Goal: Complete application form

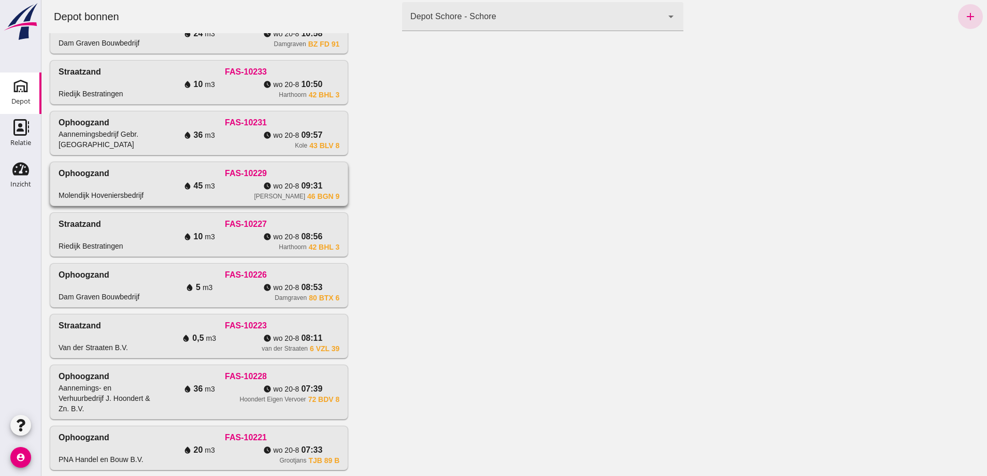
scroll to position [155, 0]
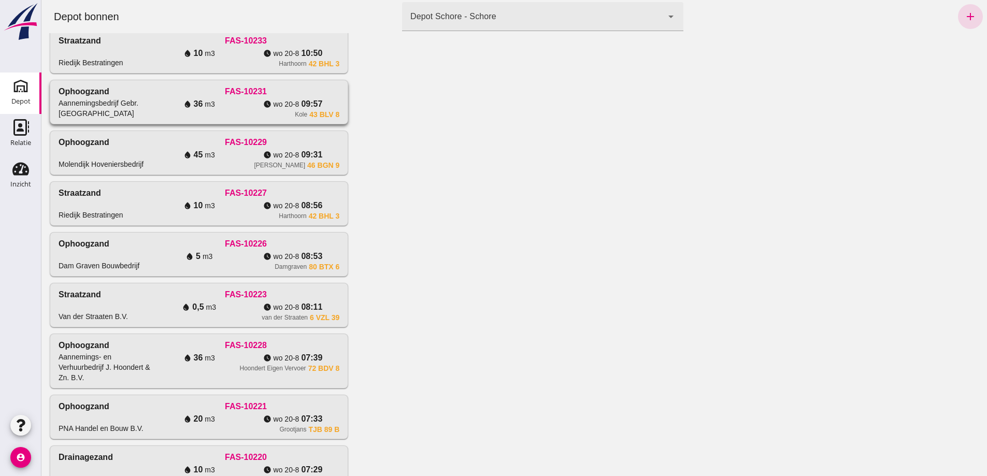
click at [152, 119] on div "Aannemingsbedrijf Gebr. [GEOGRAPHIC_DATA]" at bounding box center [106, 108] width 94 height 21
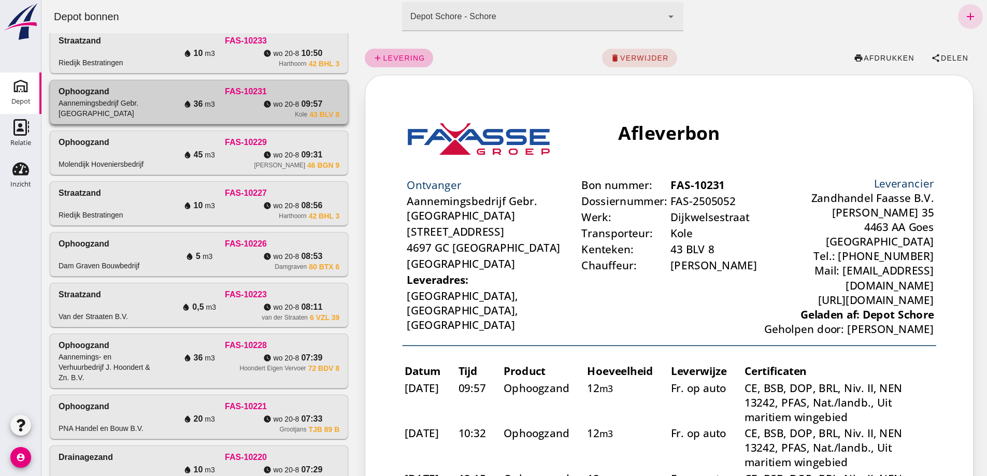
scroll to position [0, 0]
click span "afdrukken"
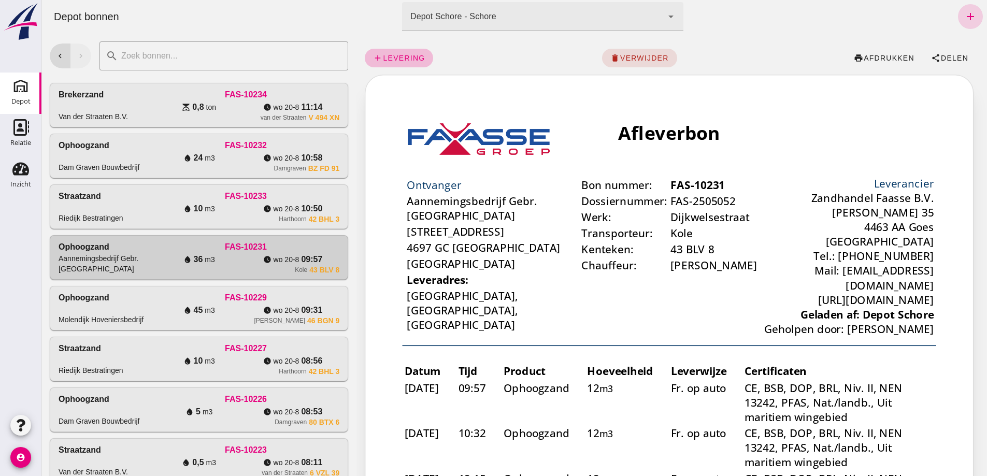
click at [964, 17] on icon "add" at bounding box center [970, 16] width 12 height 12
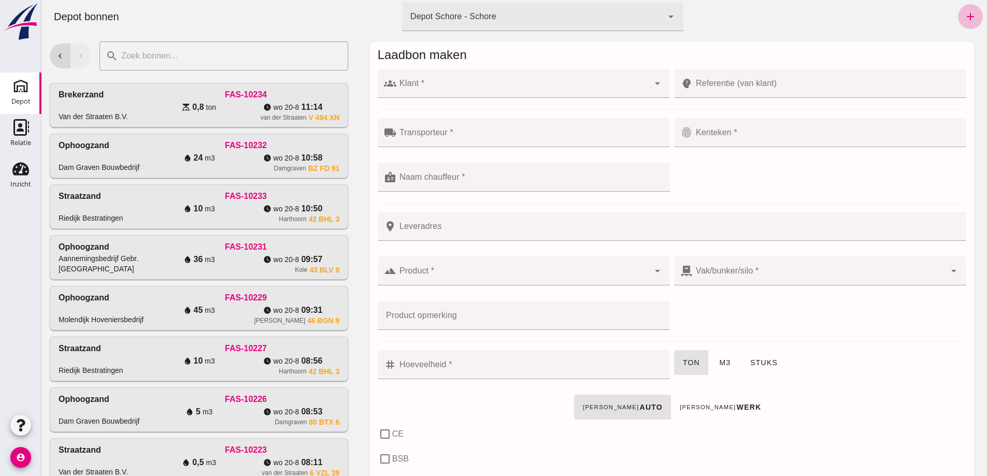
click input "Klant *"
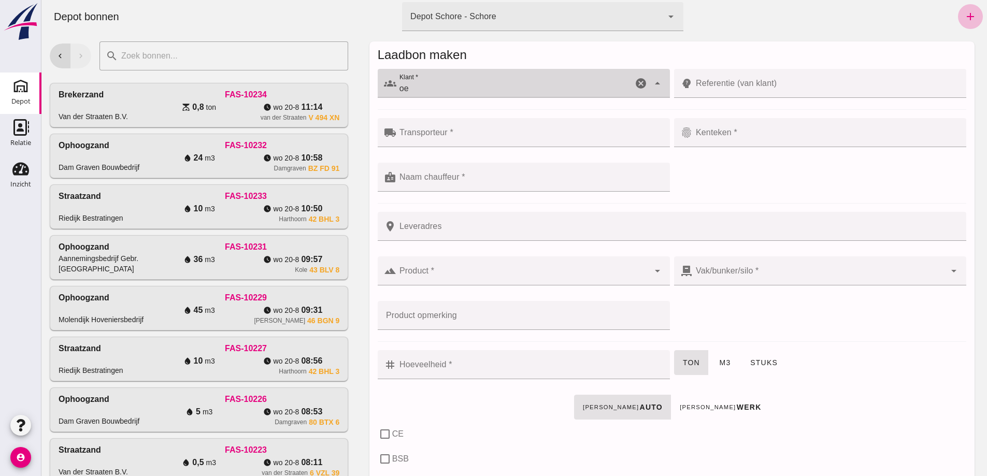
type input "o"
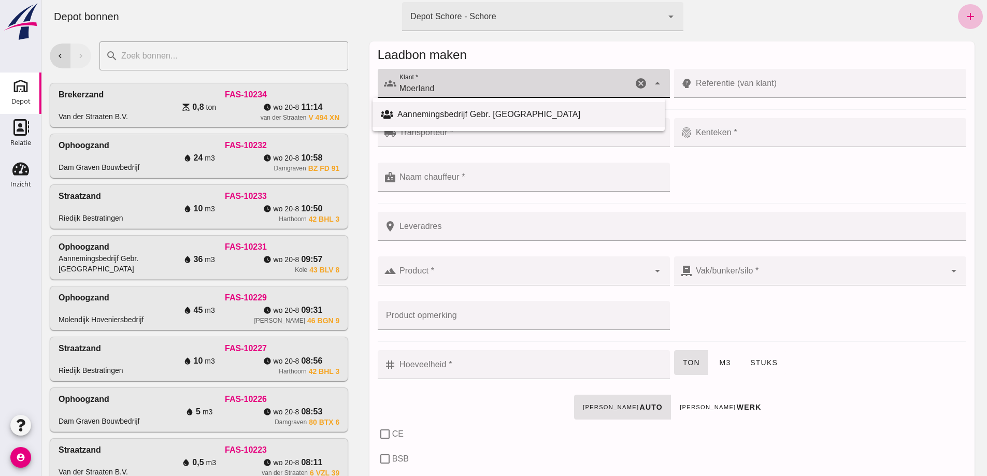
click at [476, 115] on div "Aannemingsbedrijf Gebr. [GEOGRAPHIC_DATA]" at bounding box center [526, 114] width 259 height 12
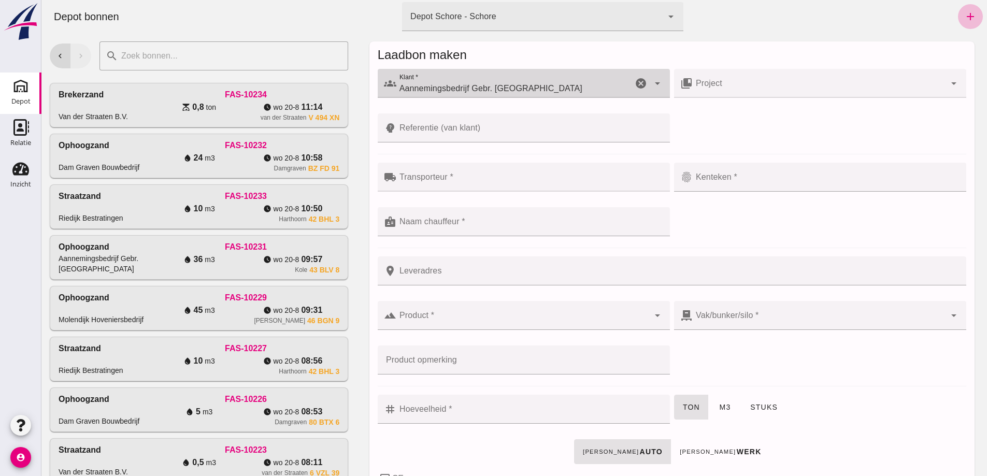
type input "Aannemingsbedrijf Gebr. [GEOGRAPHIC_DATA]"
click input "Project"
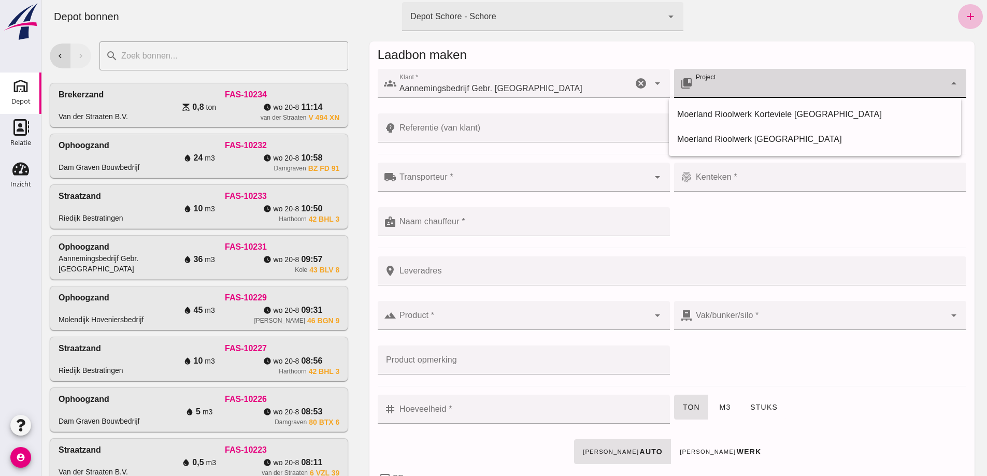
click at [954, 90] on div "arrow_drop_down" at bounding box center [952, 83] width 15 height 29
click at [791, 134] on div "Moerland Rioolwerk [GEOGRAPHIC_DATA]" at bounding box center [815, 139] width 276 height 12
type input "Moerland Rioolwerk [GEOGRAPHIC_DATA]"
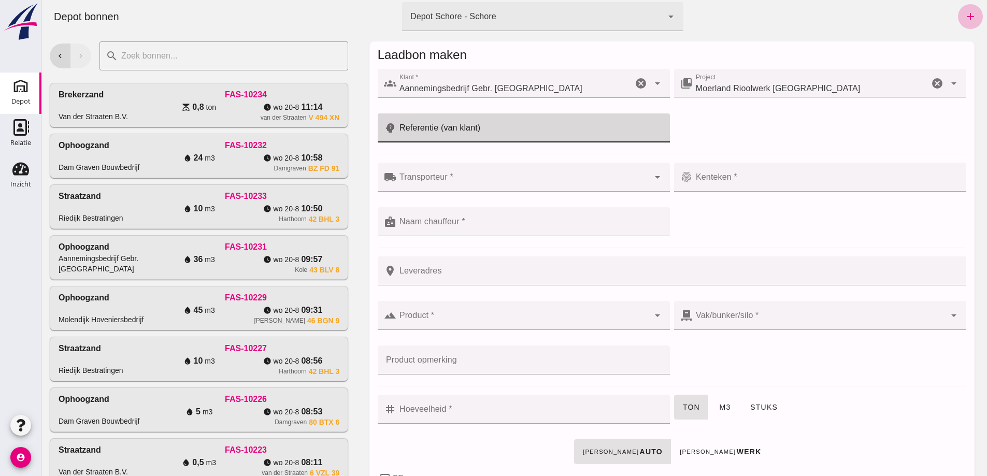
click input "Referentie (van klant)"
type input "[GEOGRAPHIC_DATA], [GEOGRAPHIC_DATA], [GEOGRAPHIC_DATA]"
checkbox input "true"
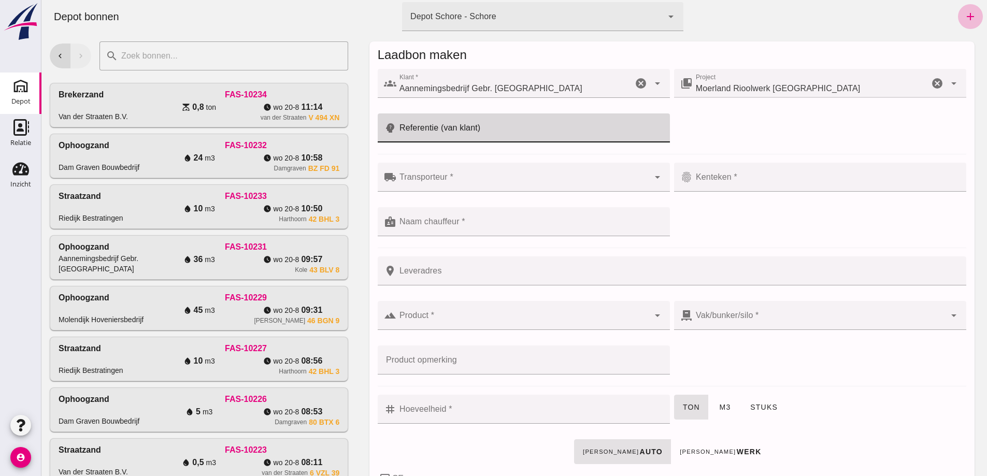
checkbox input "true"
type input "40"
checkbox input "true"
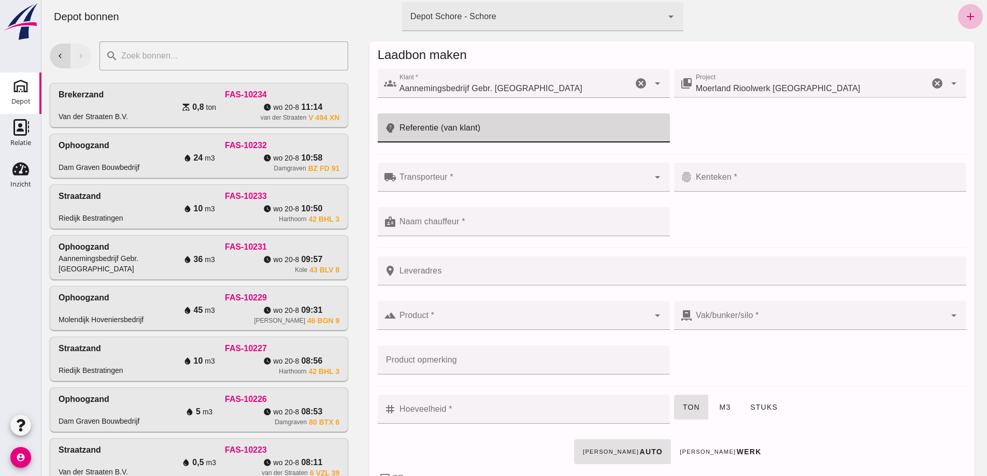
checkbox input "true"
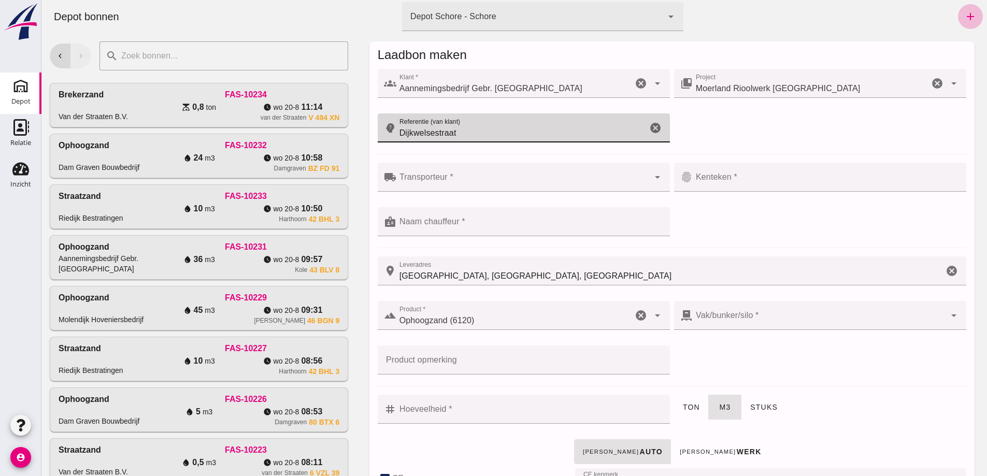
type input "Dijkwelsestraat"
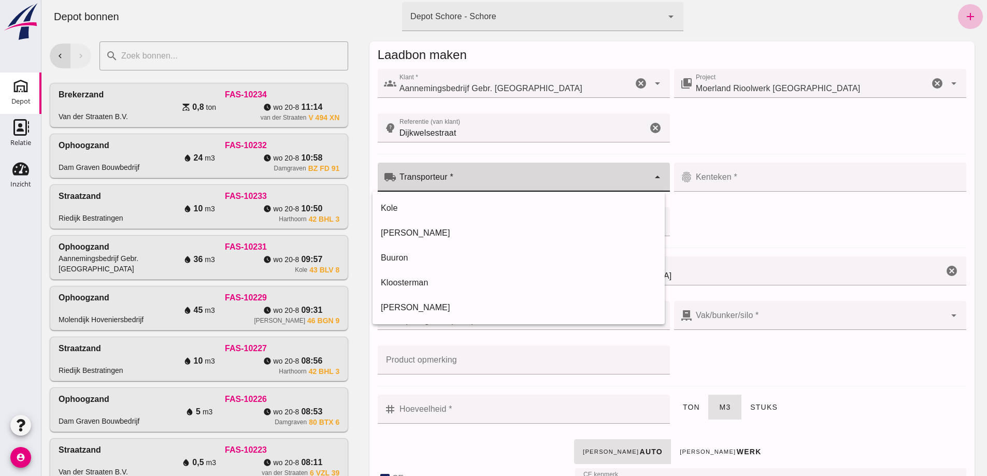
click input "Transporteur *"
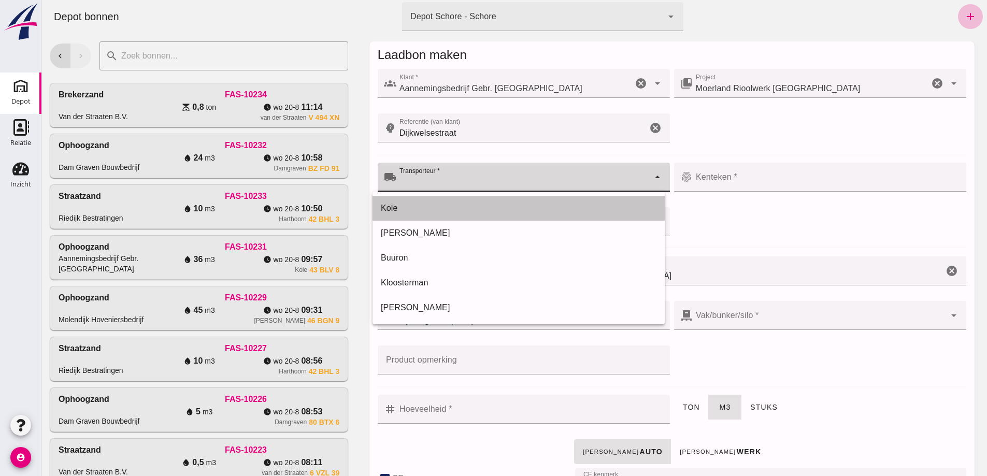
drag, startPoint x: 388, startPoint y: 209, endPoint x: 443, endPoint y: 201, distance: 56.1
click at [389, 208] on div "Kole" at bounding box center [519, 208] width 276 height 12
type input "Kole"
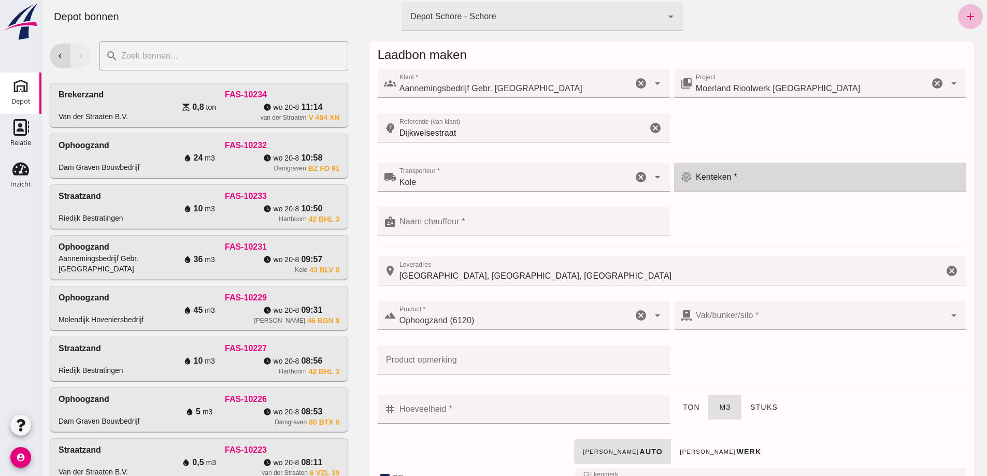
click div
click div "43 BLV 8"
type input "43 BLV 8"
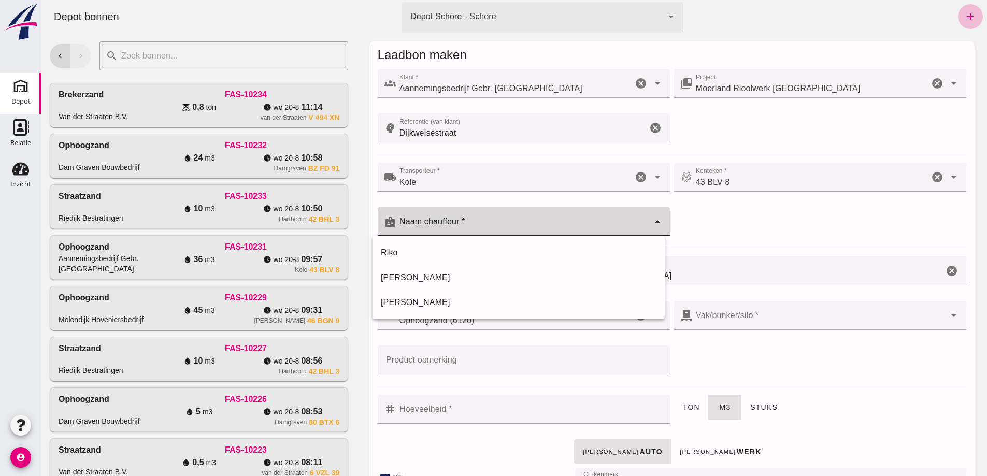
click input "Naam chauffeur *"
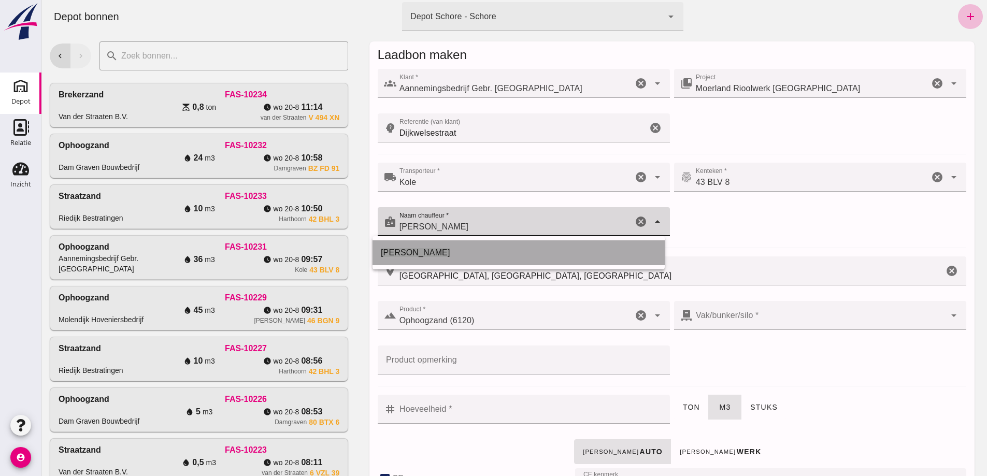
click span "[PERSON_NAME]"
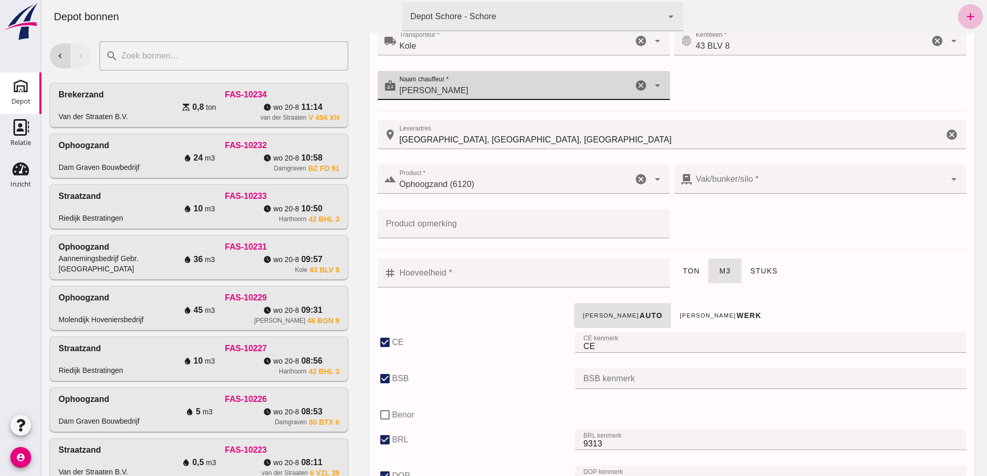
scroll to position [155, 0]
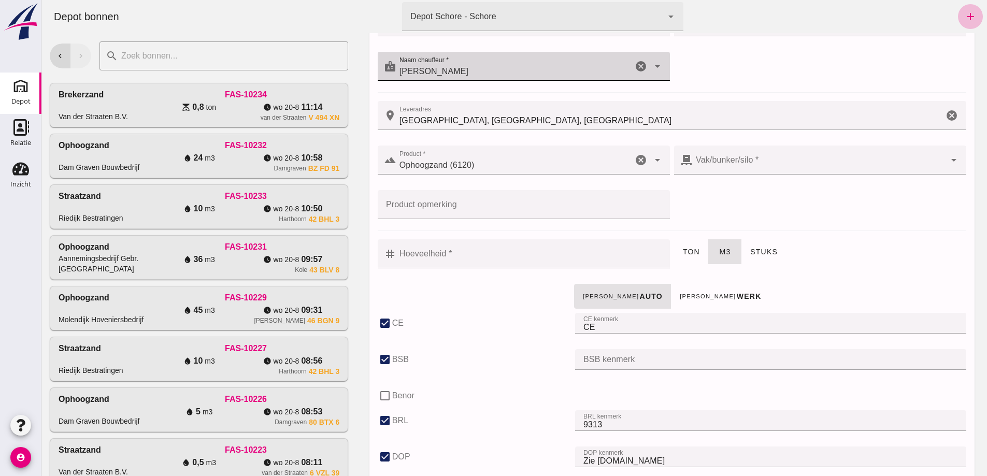
type input "[PERSON_NAME]"
click div
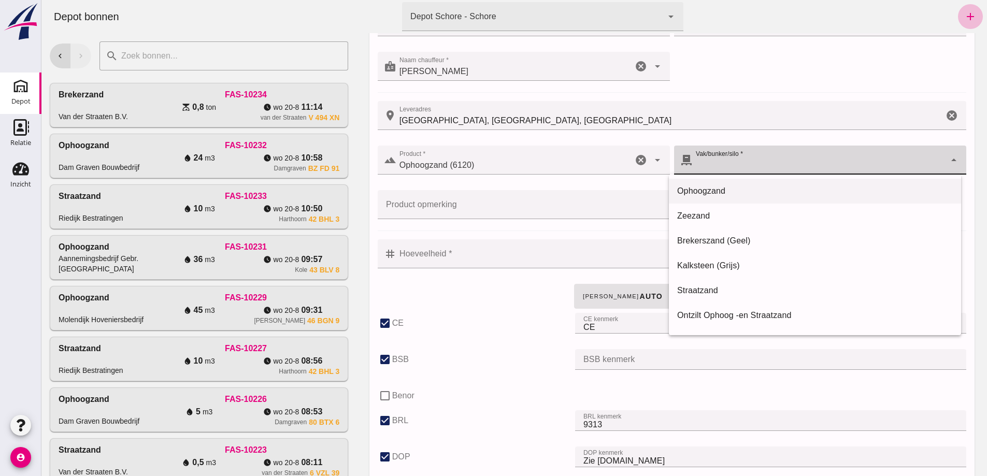
click at [723, 185] on div "Ophoogzand" at bounding box center [815, 191] width 276 height 12
type input "39"
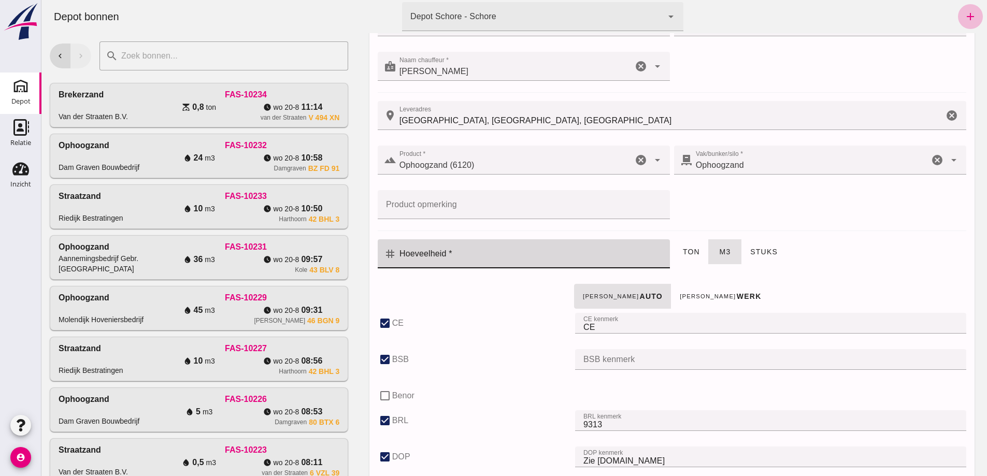
click input "Hoeveelheid *"
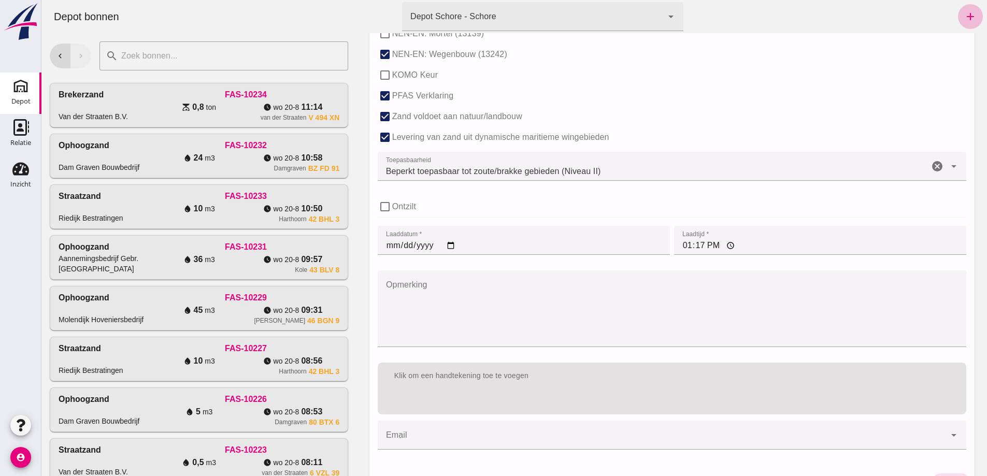
scroll to position [685, 0]
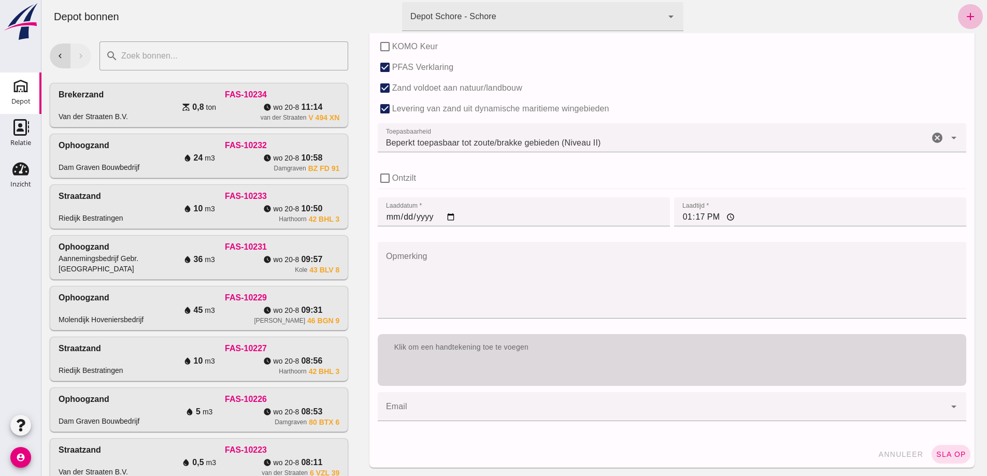
type input "12"
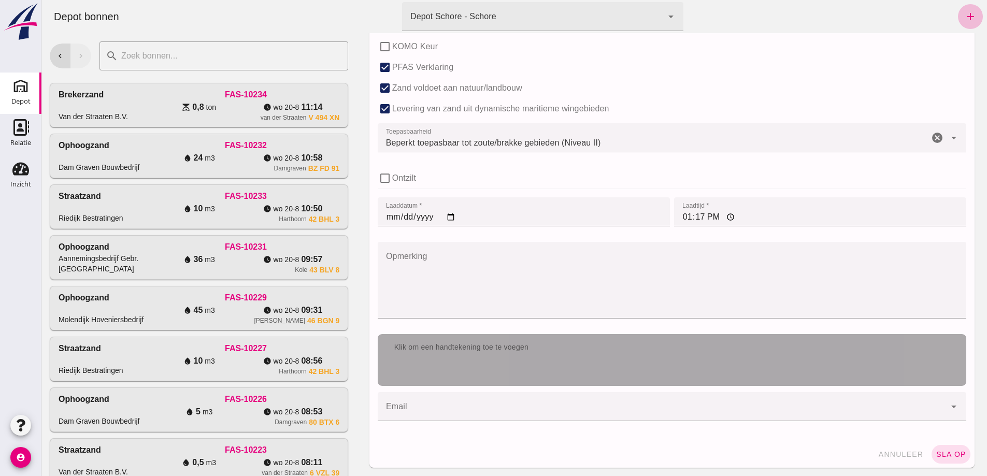
click at [469, 366] on div "Klik om een handtekening toe te voegen" at bounding box center [672, 360] width 589 height 52
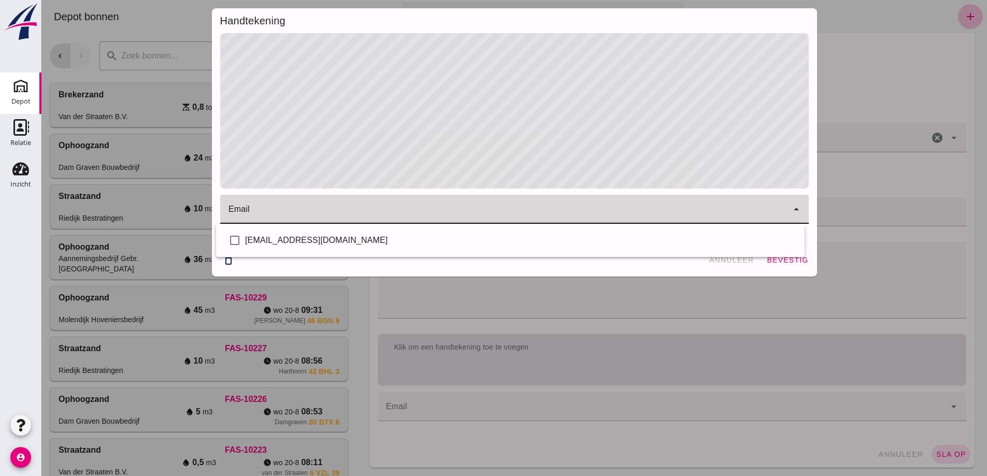
click input "email"
click at [279, 240] on div "[EMAIL_ADDRESS][DOMAIN_NAME]" at bounding box center [520, 240] width 551 height 12
checkbox input "true"
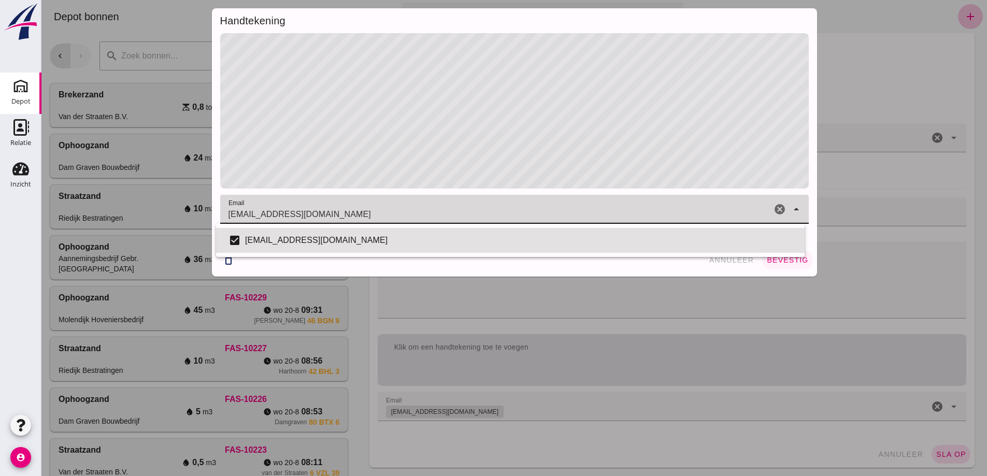
click span "bevestig"
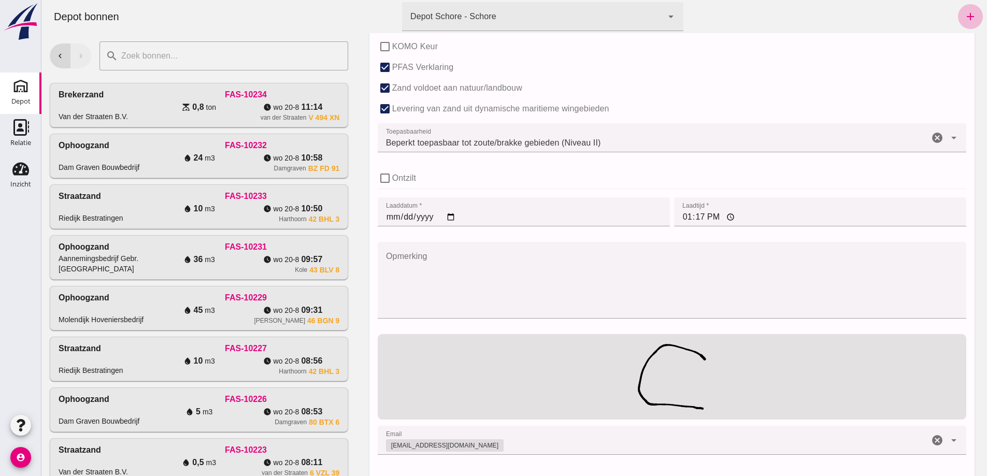
click input "13:17"
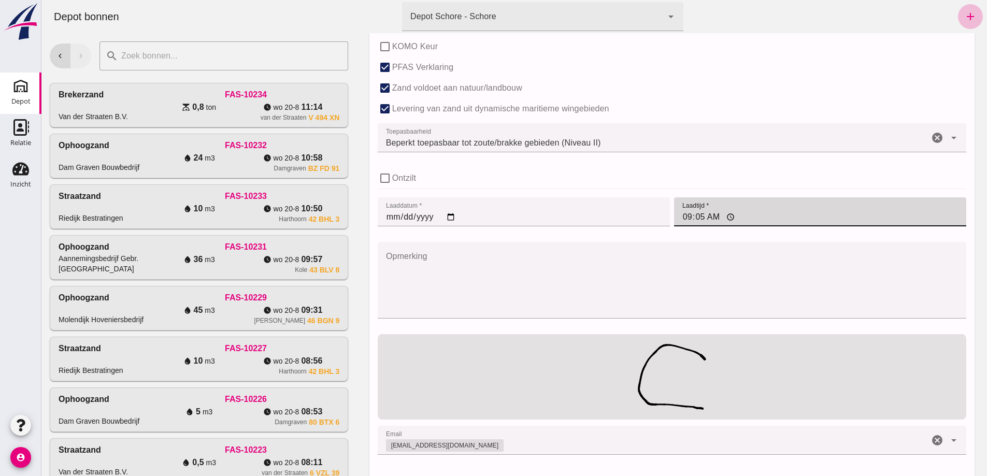
type input "09:57"
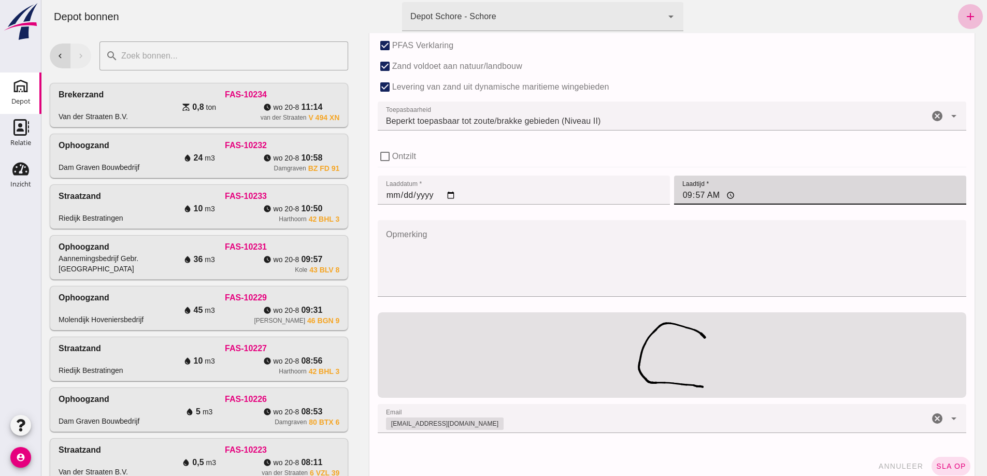
scroll to position [719, 0]
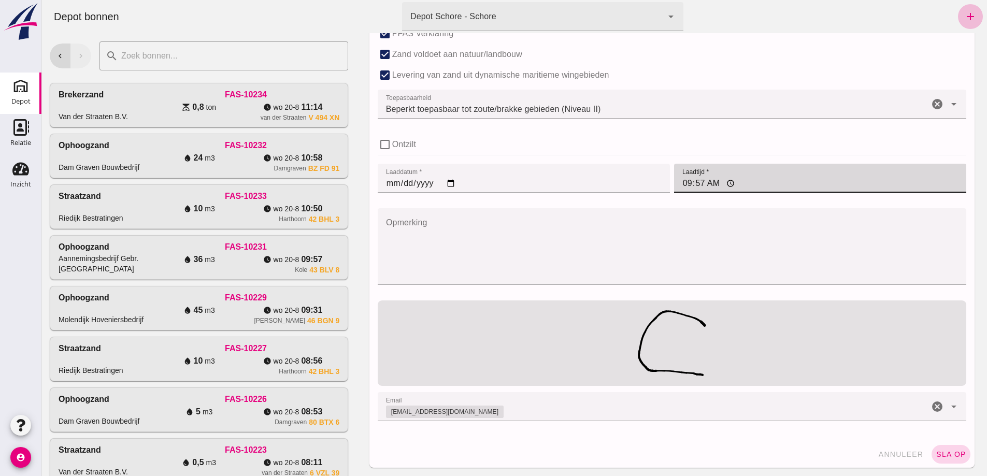
click span "sla op"
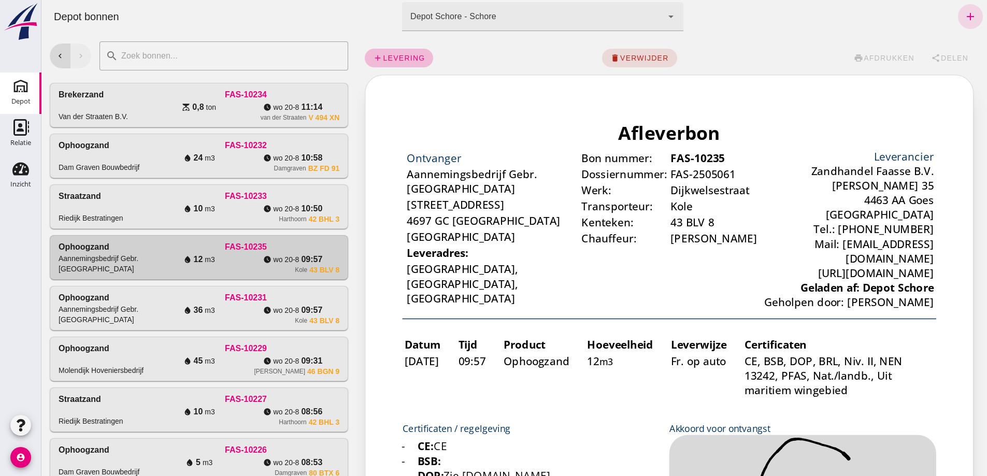
scroll to position [0, 0]
click span "levering"
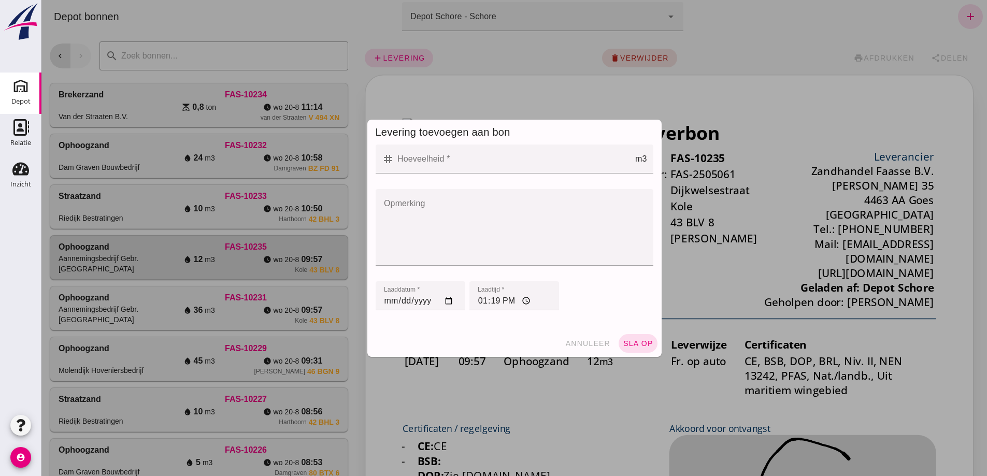
click input "Hoeveelheid *"
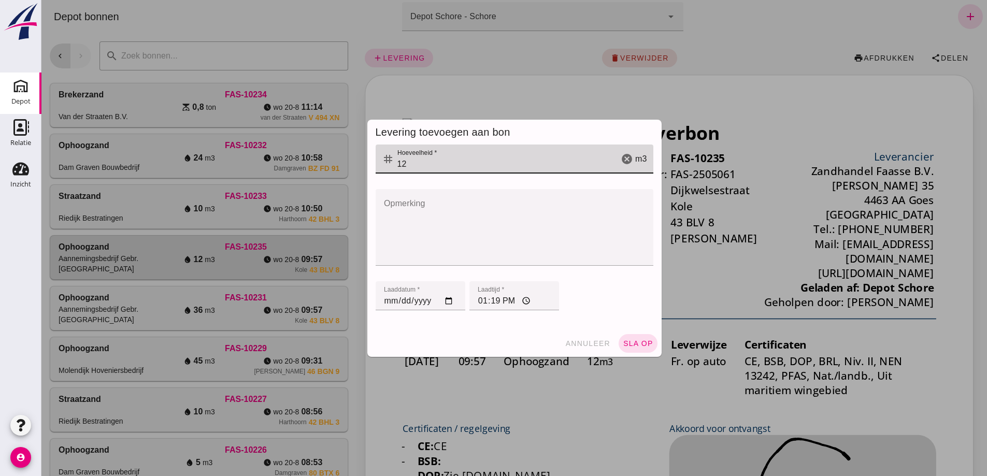
type input "12"
click input "13:19"
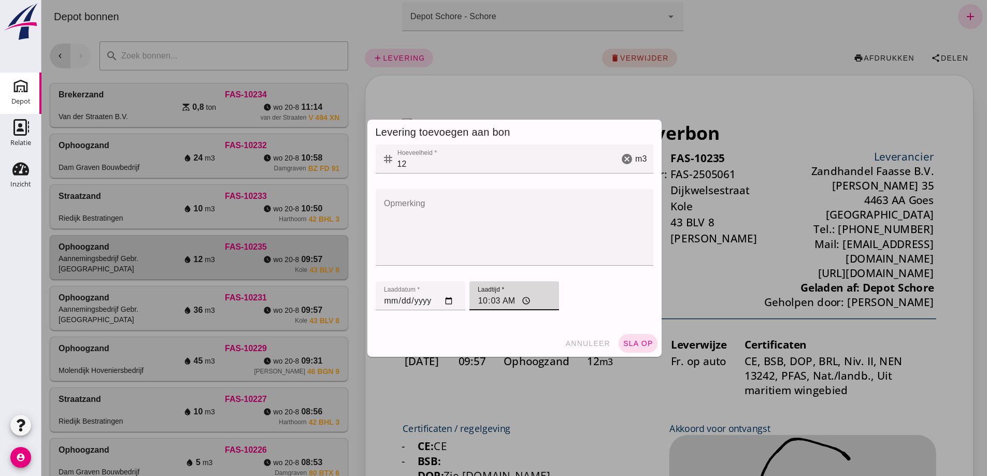
type input "10:32"
click span "sla op"
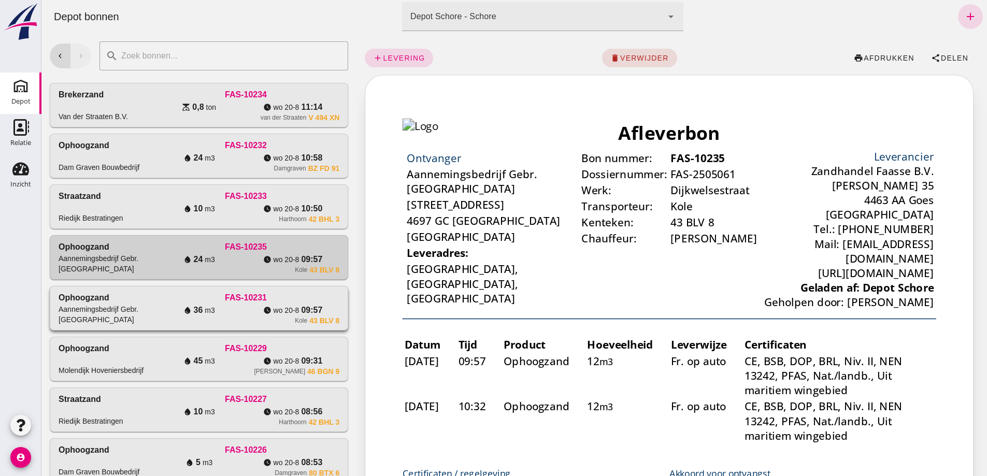
click at [246, 317] on div "water_drop 36 m3" at bounding box center [199, 310] width 94 height 12
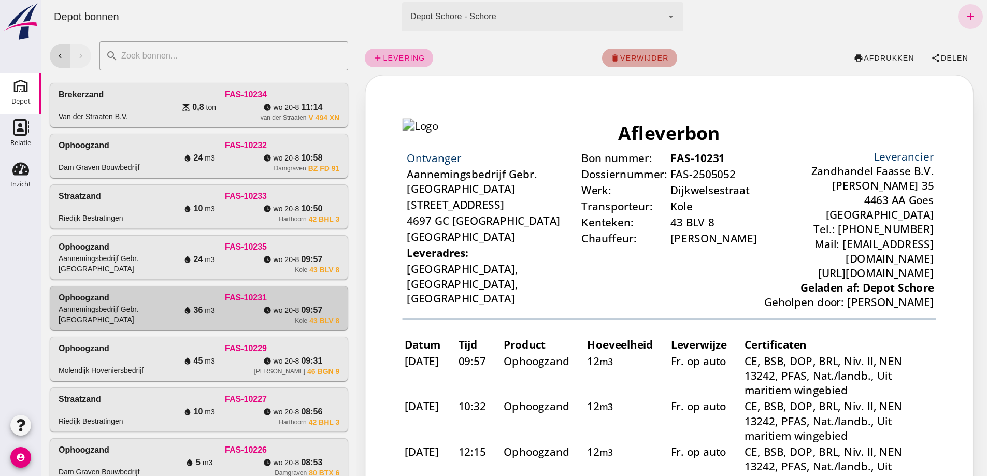
click span "verwijder"
click span "bevestig"
